Goal: Information Seeking & Learning: Find specific fact

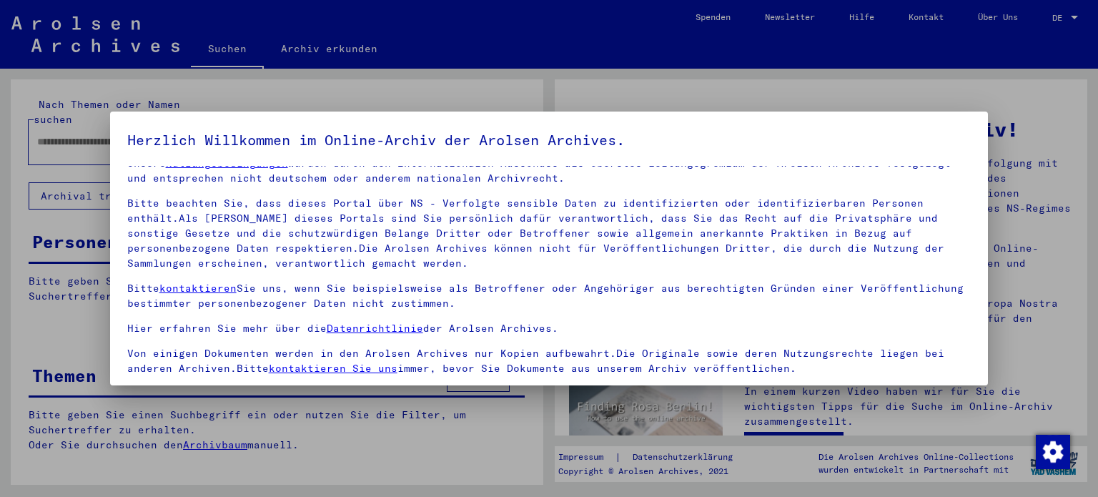
scroll to position [121, 0]
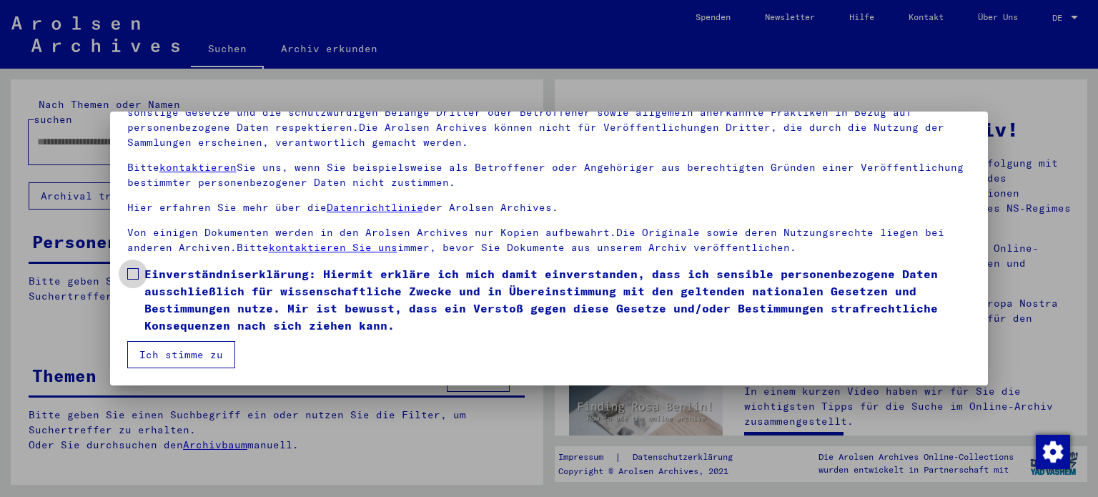
click at [132, 268] on span at bounding box center [132, 273] width 11 height 11
click at [163, 351] on button "Ich stimme zu" at bounding box center [181, 354] width 108 height 27
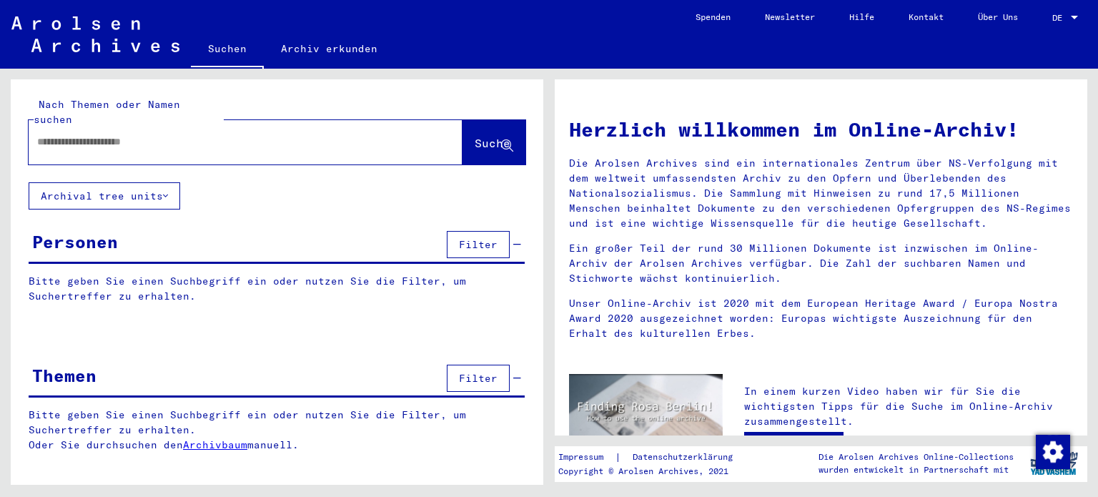
click at [206, 135] on div at bounding box center [224, 142] width 391 height 32
click at [214, 134] on input "text" at bounding box center [228, 141] width 382 height 15
type input "**********"
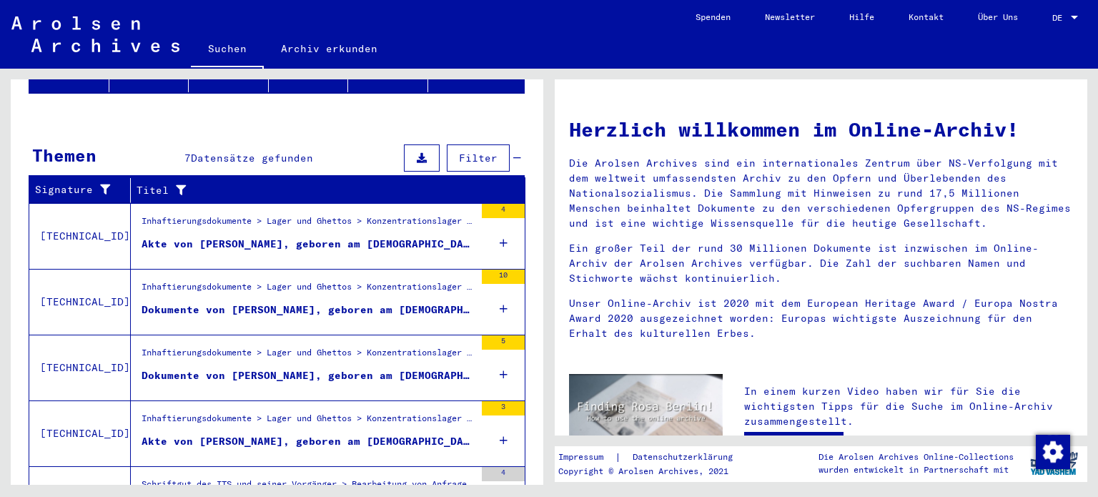
scroll to position [285, 0]
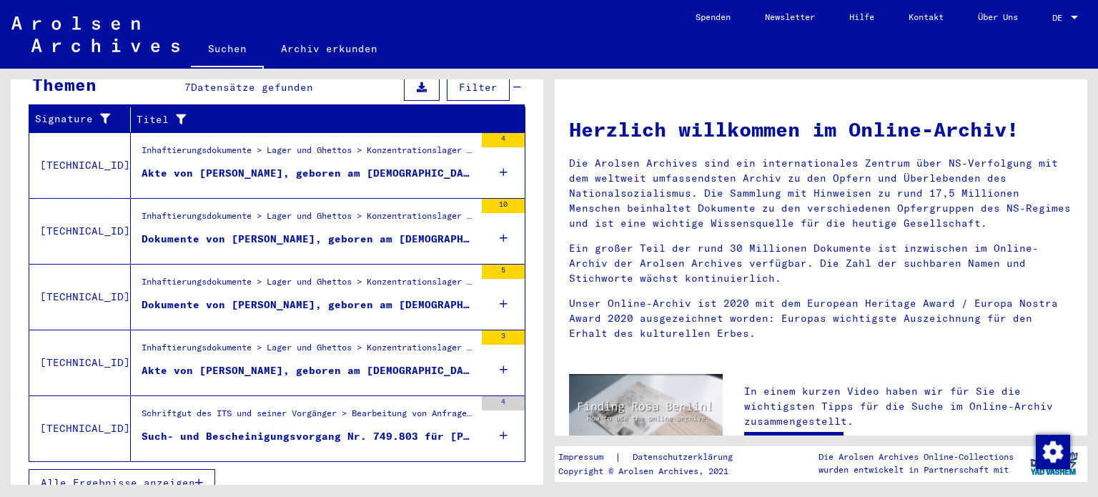
click at [99, 476] on span "Alle Ergebnisse anzeigen" at bounding box center [118, 482] width 154 height 13
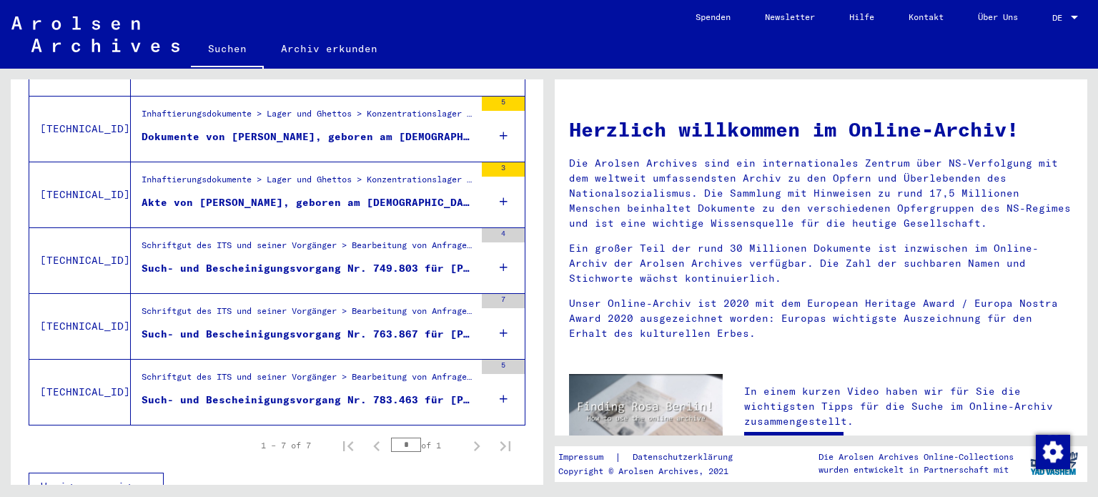
scroll to position [412, 0]
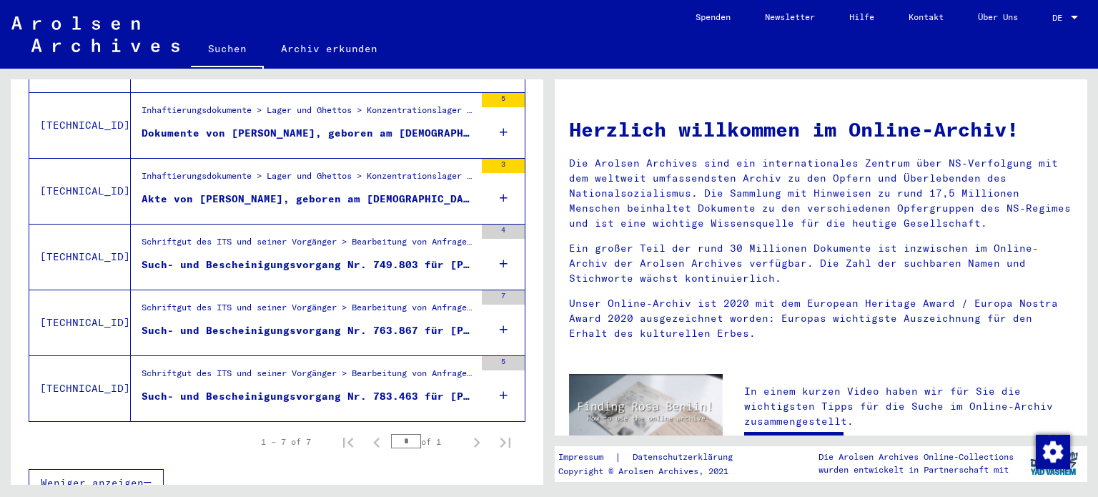
click at [262, 367] on div "Schriftgut des ITS und seiner Vorgänger > Bearbeitung von Anfragen > Fallbezoge…" at bounding box center [308, 377] width 333 height 20
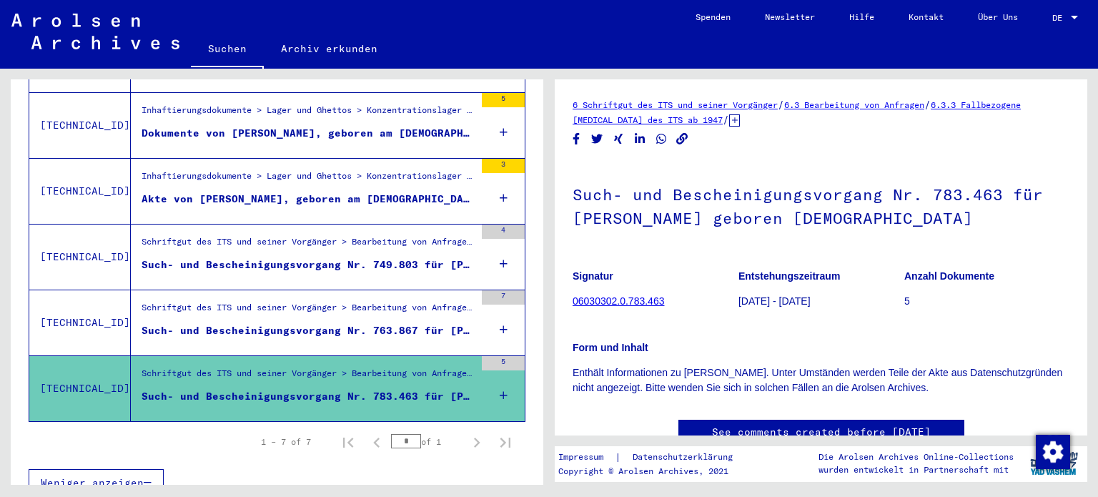
click at [272, 323] on div "Such- und Bescheinigungsvorgang Nr. 763.867 für [PERSON_NAME] geboren [DEMOGRAP…" at bounding box center [308, 330] width 333 height 15
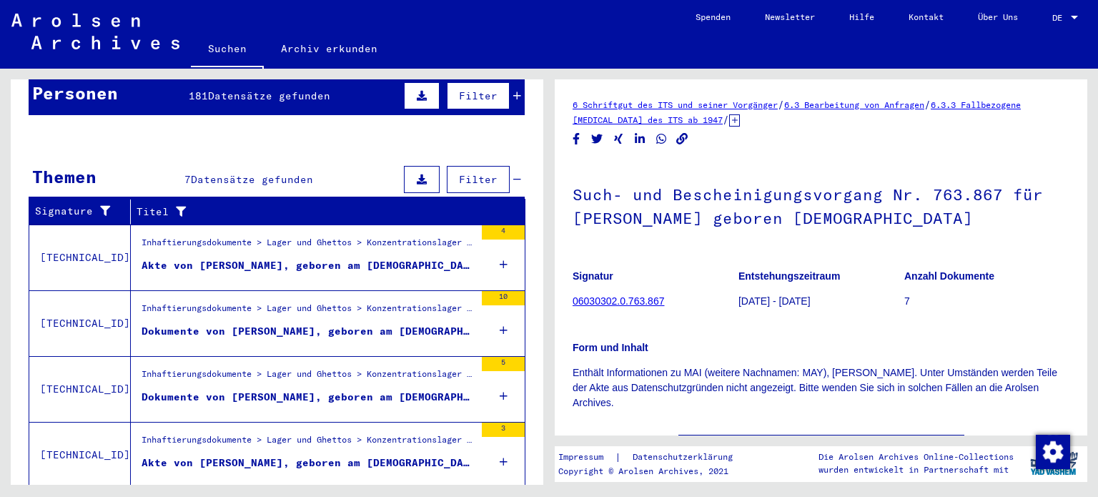
scroll to position [127, 0]
